Goal: Task Accomplishment & Management: Manage account settings

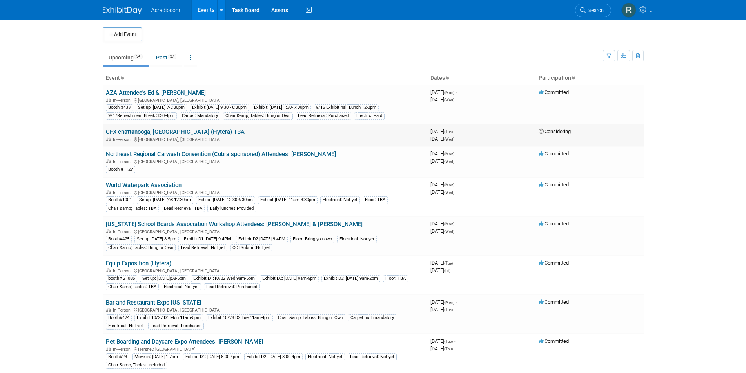
click at [159, 134] on link "CFX chattanooga, [GEOGRAPHIC_DATA] (Hytera) TBA" at bounding box center [175, 132] width 139 height 7
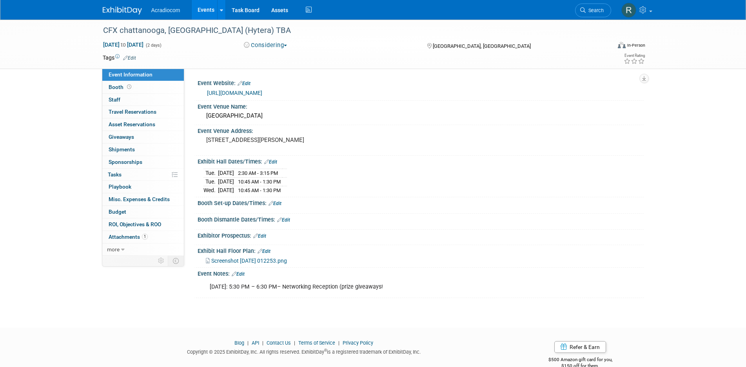
drag, startPoint x: 107, startPoint y: 28, endPoint x: 475, endPoint y: 298, distance: 456.8
click at [475, 298] on div "CFX chattanooga, TN (Hytera) TBA Sep 23, 2025 to Sep 24, 2025 (2 days) Sep 23, …" at bounding box center [373, 167] width 746 height 294
copy div "FX chattanooga, TN (Hytera) TBA Sep 23, 2025 to Sep 24, 2025 (2 days) Consideri…"
click at [178, 286] on div "Event Information Event Info Booth Booth 0 Staff 0 Staff 0 Travel Reservations …" at bounding box center [373, 159] width 552 height 278
click at [144, 239] on span "1" at bounding box center [145, 237] width 6 height 6
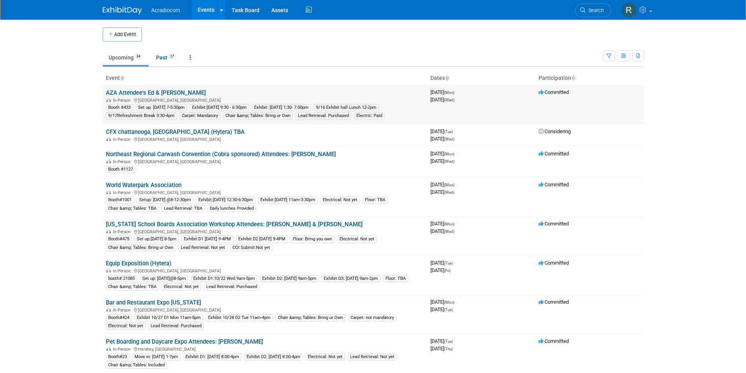
click at [135, 91] on link "AZA Attendee's Ed & [PERSON_NAME]" at bounding box center [156, 92] width 100 height 7
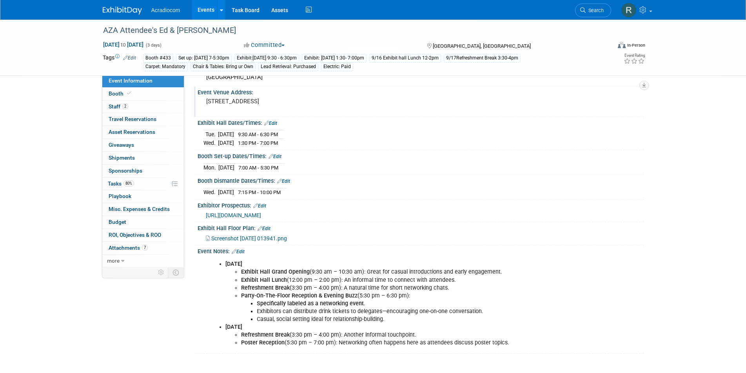
scroll to position [31, 0]
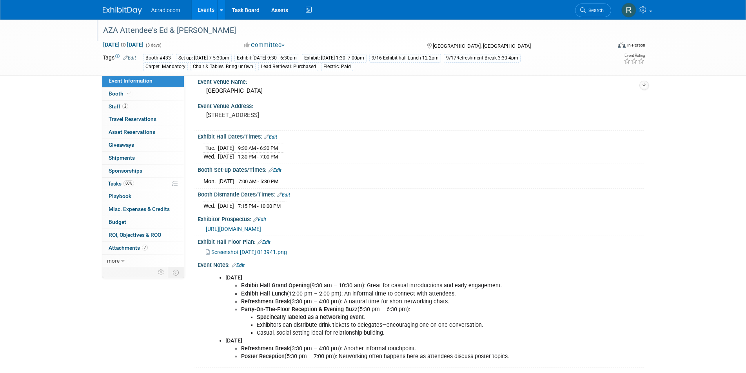
click at [221, 31] on div "AZA Attendee's Ed & [PERSON_NAME]" at bounding box center [349, 31] width 499 height 14
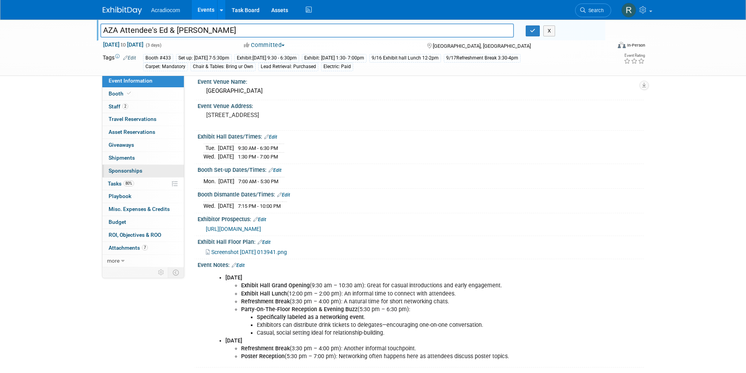
type input "AZA Attendee's Ed & [PERSON_NAME]"
click at [132, 171] on span "Sponsorships 0" at bounding box center [126, 171] width 34 height 6
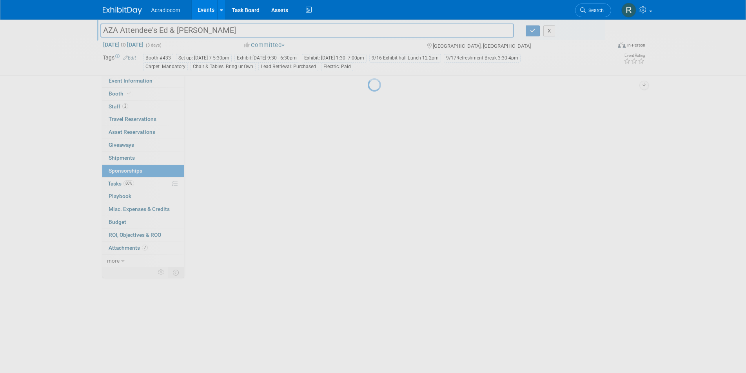
scroll to position [0, 0]
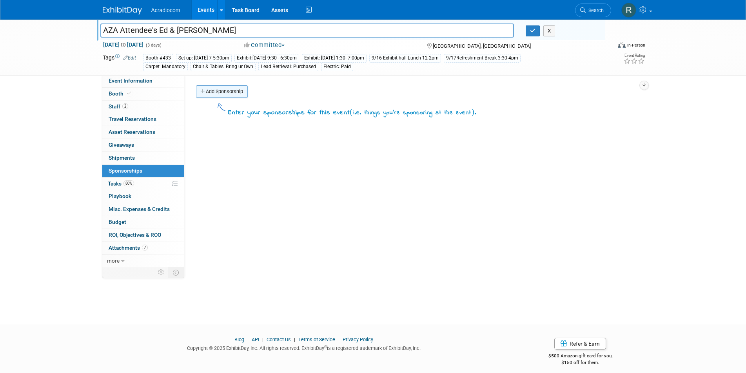
click at [215, 87] on link "Add Sponsorship" at bounding box center [222, 91] width 52 height 13
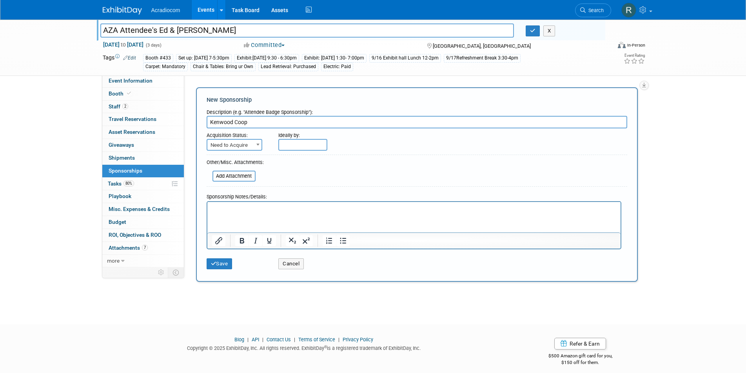
type input "Kenwood Coop"
click at [228, 176] on input "file" at bounding box center [207, 176] width 93 height 9
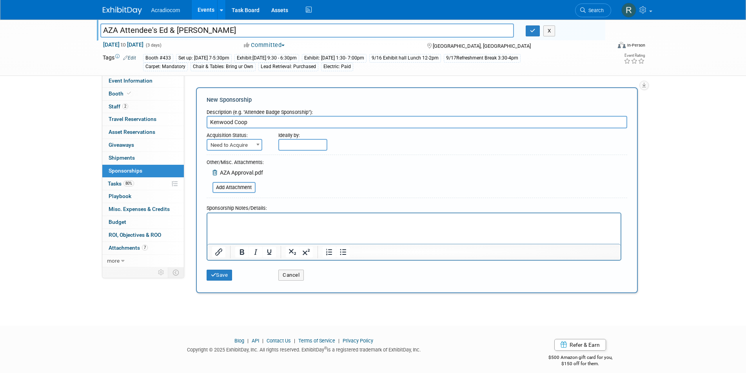
click at [260, 121] on input "Kenwood Coop" at bounding box center [416, 122] width 420 height 13
click at [256, 144] on b at bounding box center [257, 145] width 3 height 2
select select "2"
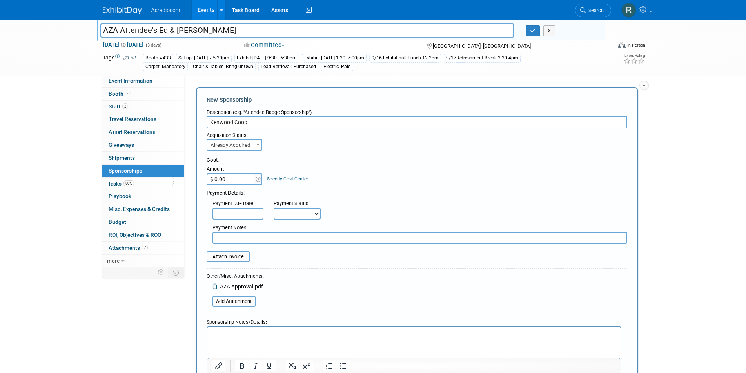
click at [229, 178] on input "$ 0.00" at bounding box center [230, 180] width 49 height 12
type input "$ 3,750.00"
click at [268, 120] on input "Kenwood Coop" at bounding box center [416, 122] width 420 height 13
type input "Kenwood Coop Approval # 5173"
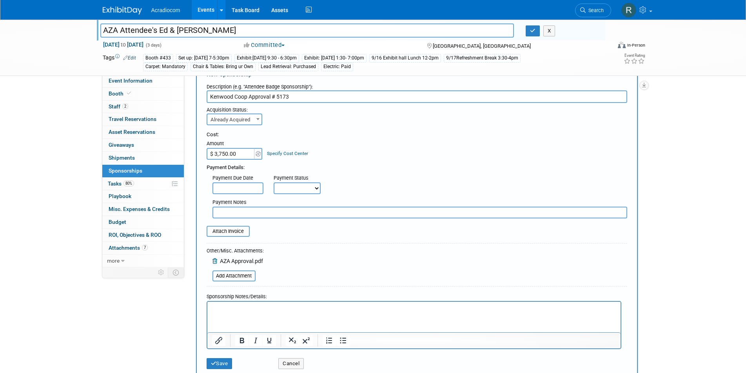
scroll to position [39, 0]
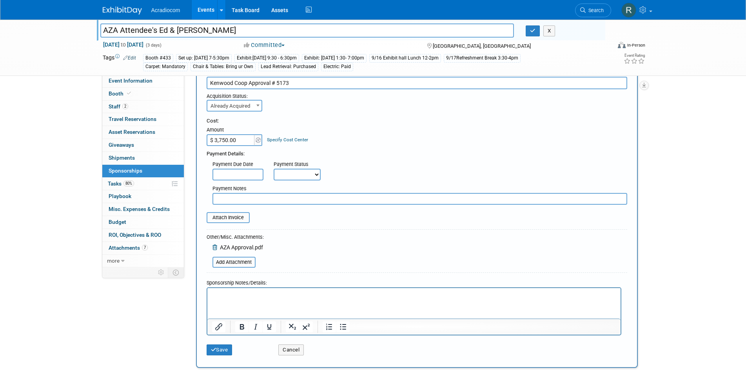
click at [294, 140] on link "Specify Cost Center" at bounding box center [287, 139] width 41 height 5
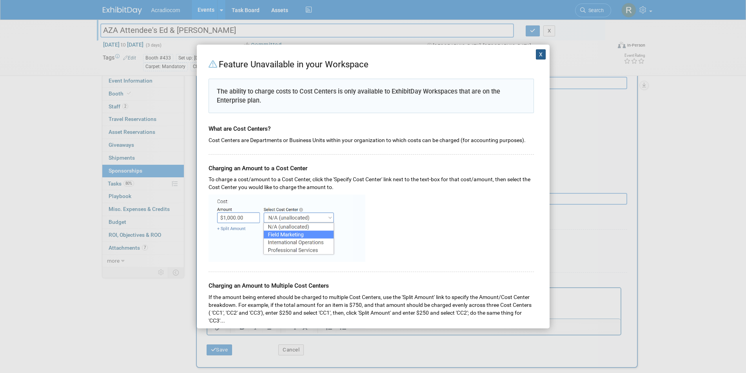
click at [536, 51] on button "X" at bounding box center [541, 54] width 10 height 10
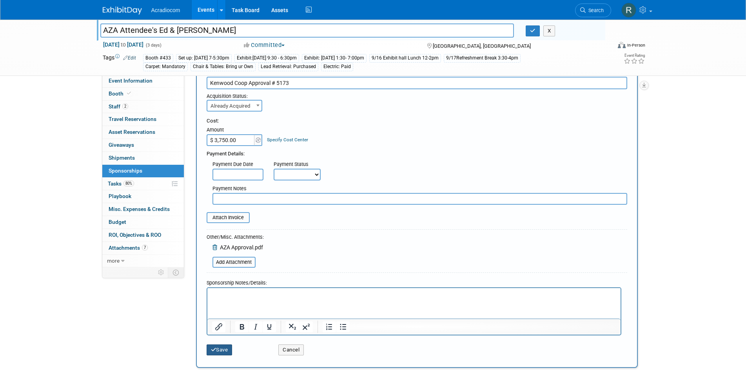
click at [220, 349] on button "Save" at bounding box center [219, 350] width 26 height 11
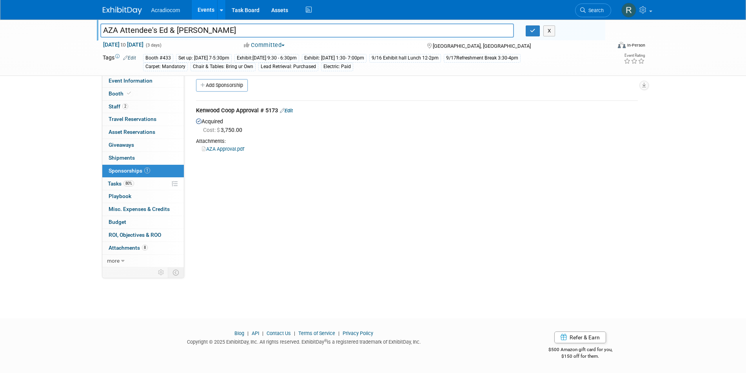
scroll to position [0, 0]
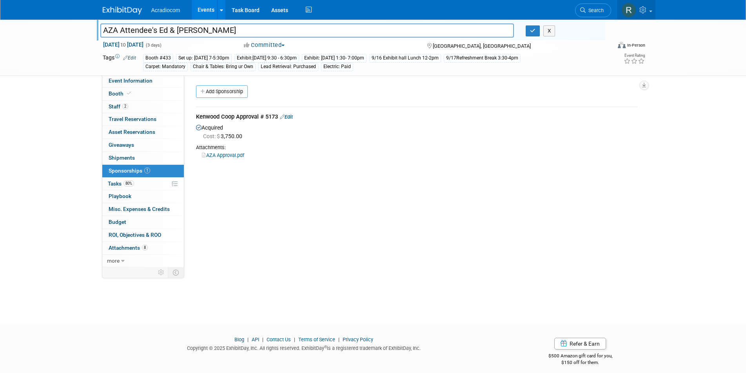
click at [626, 9] on img at bounding box center [628, 10] width 15 height 15
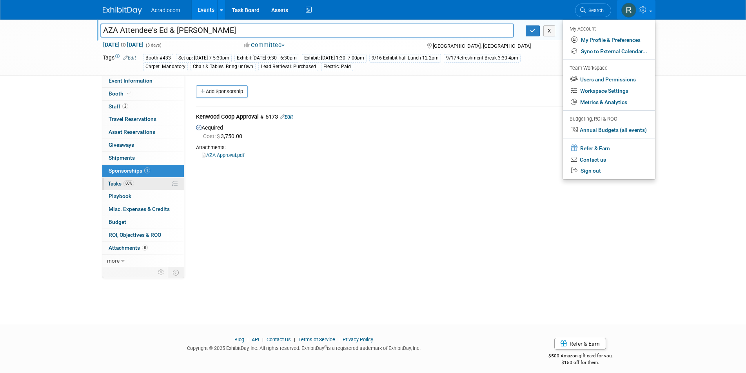
click at [113, 187] on link "80% Tasks 80%" at bounding box center [142, 184] width 81 height 13
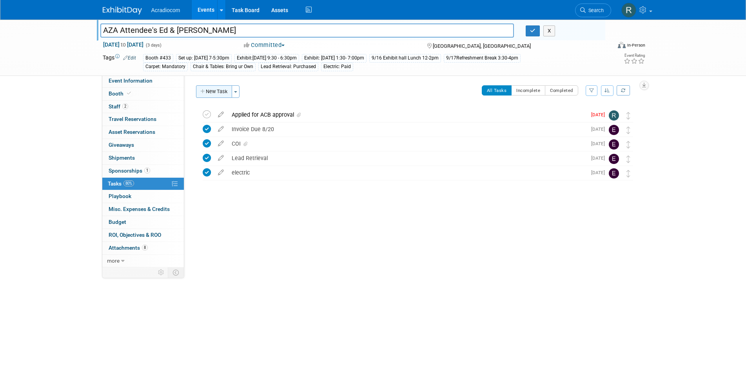
click at [232, 91] on button "New Task" at bounding box center [214, 91] width 36 height 13
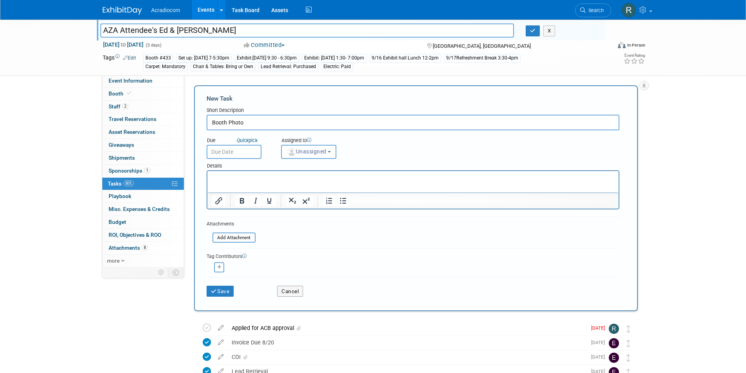
type input "Booth Photo"
click at [249, 148] on input "text" at bounding box center [233, 152] width 55 height 14
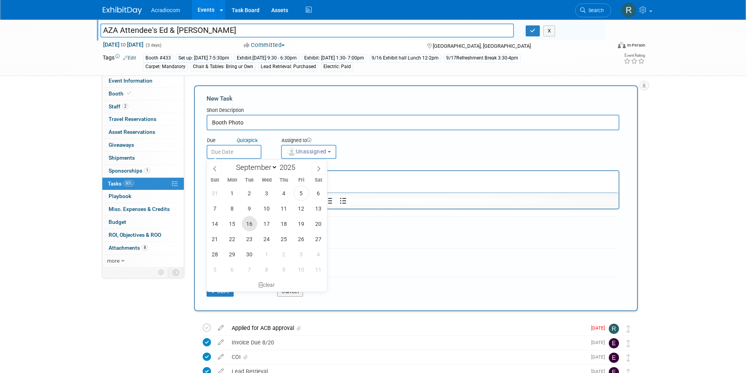
click at [249, 223] on span "16" at bounding box center [249, 223] width 15 height 15
type input "Sep 16, 2025"
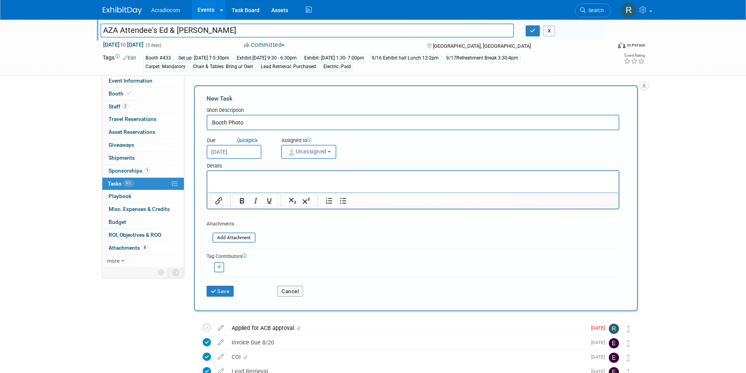
click at [331, 148] on button "Unassigned" at bounding box center [309, 152] width 56 height 14
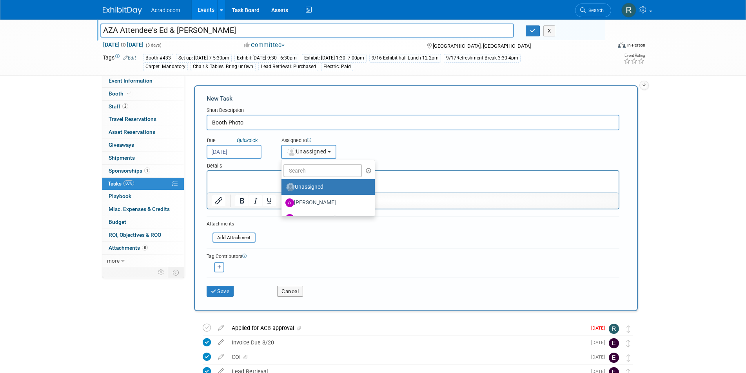
scroll to position [39, 0]
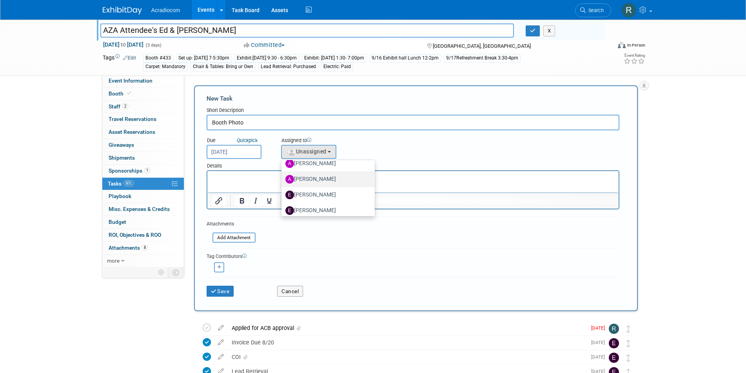
click at [319, 179] on label "Anthony Cataldo" at bounding box center [326, 179] width 82 height 13
click at [282, 179] on input "Anthony Cataldo" at bounding box center [279, 178] width 5 height 5
select select "14dd37f1-005a-4d60-9927-acbb83db71c4"
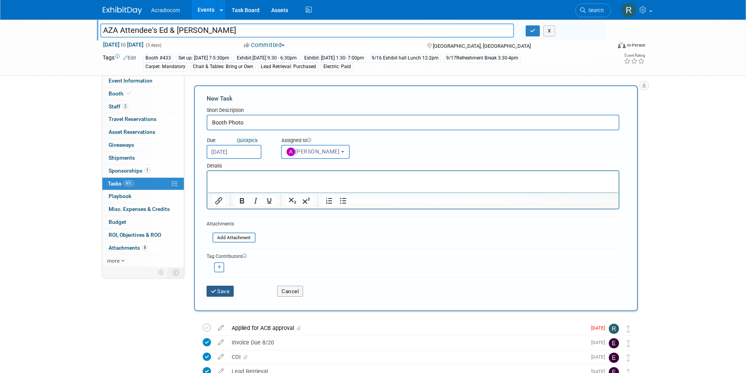
click at [225, 291] on button "Save" at bounding box center [219, 291] width 27 height 11
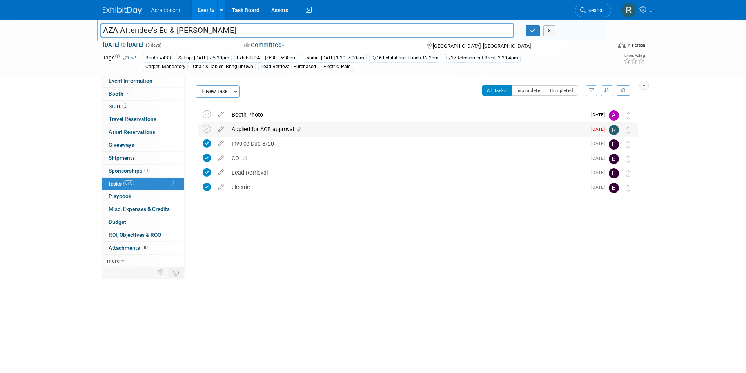
click at [601, 128] on span "Aug 22" at bounding box center [600, 129] width 18 height 5
click at [614, 130] on img at bounding box center [613, 130] width 10 height 10
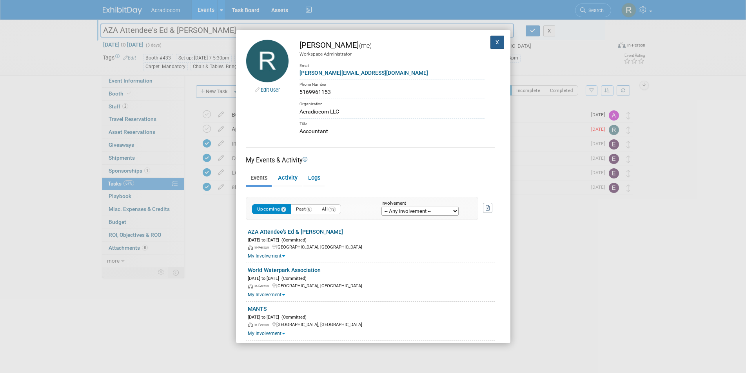
click at [492, 45] on button "X" at bounding box center [497, 42] width 14 height 13
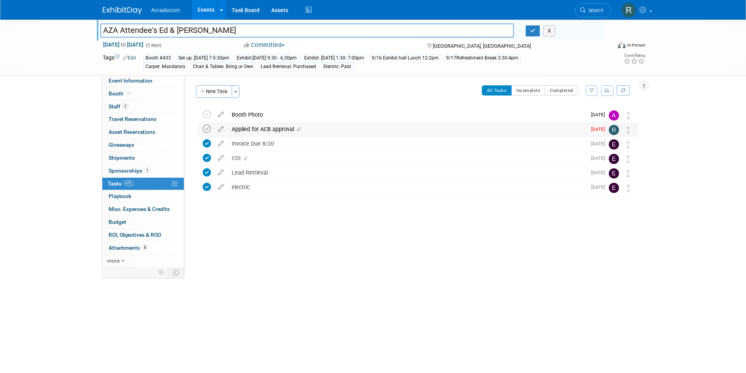
click at [206, 127] on icon at bounding box center [207, 129] width 8 height 8
click at [629, 8] on img at bounding box center [628, 10] width 15 height 15
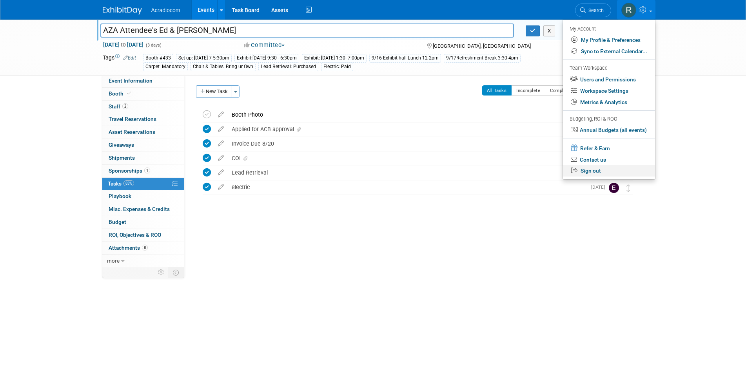
click at [589, 172] on link "Sign out" at bounding box center [609, 170] width 92 height 11
